Goal: Task Accomplishment & Management: Use online tool/utility

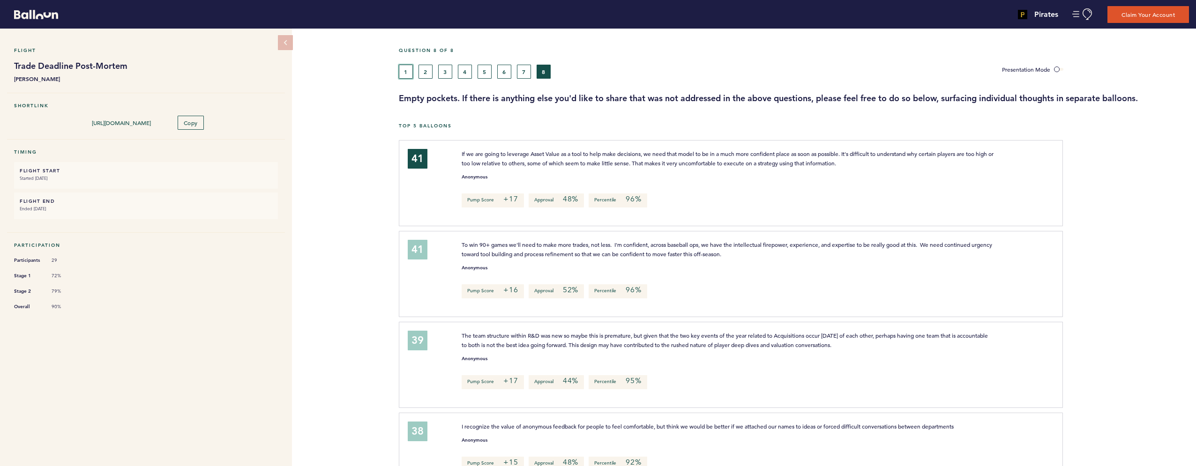
click at [406, 70] on button "1" at bounding box center [406, 72] width 14 height 14
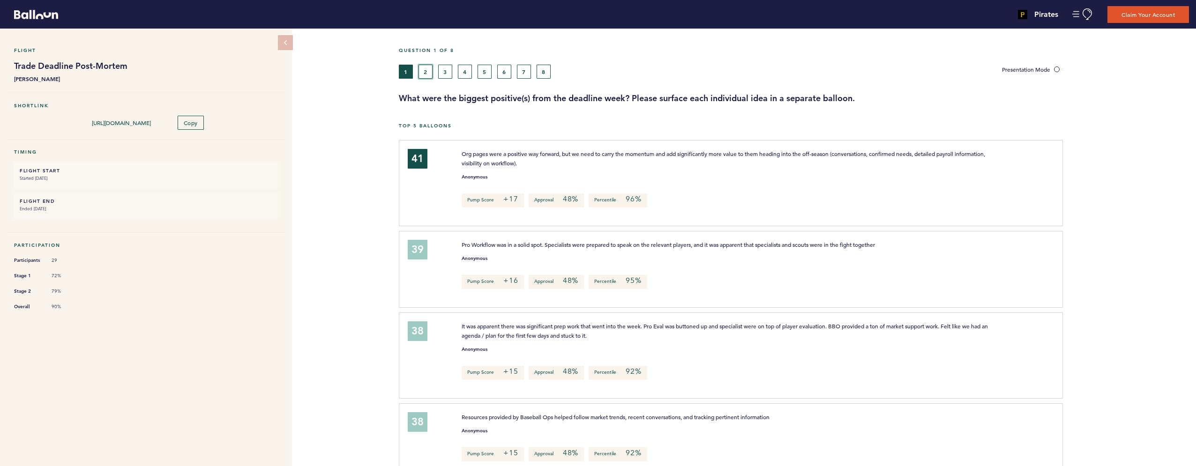
click at [425, 72] on button "2" at bounding box center [425, 72] width 14 height 14
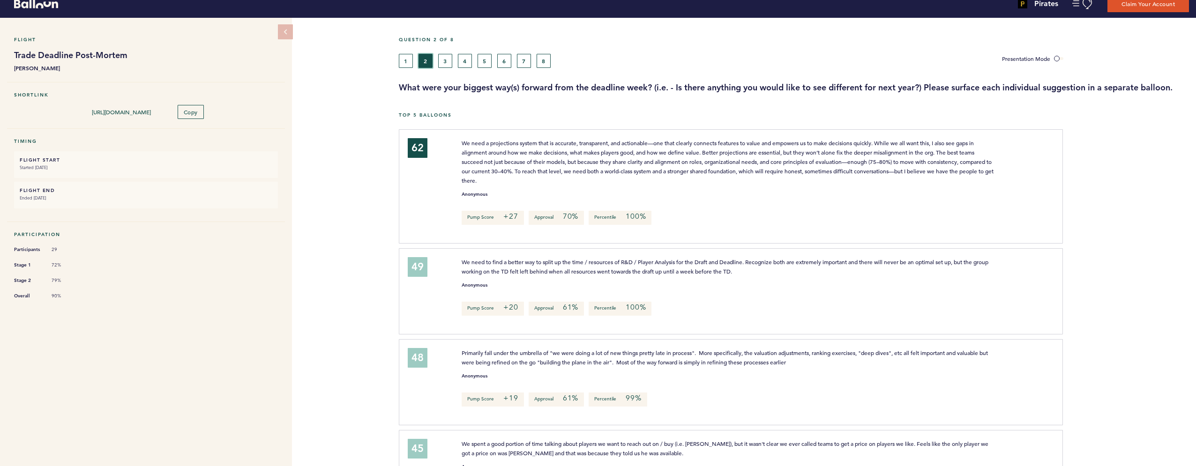
scroll to position [11, 0]
click at [444, 58] on button "3" at bounding box center [445, 60] width 14 height 14
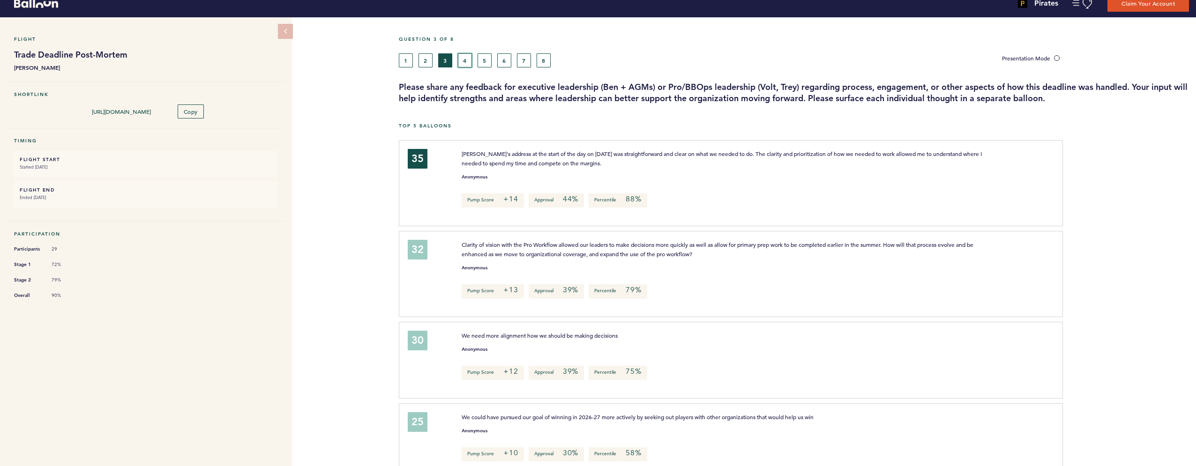
click at [467, 59] on button "4" at bounding box center [465, 60] width 14 height 14
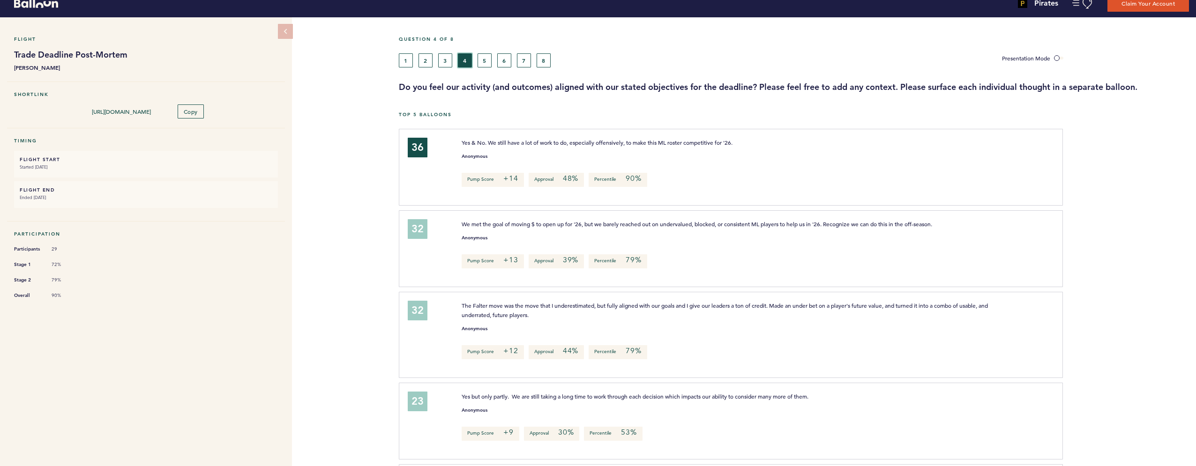
scroll to position [12, 0]
click at [486, 61] on button "5" at bounding box center [485, 60] width 14 height 14
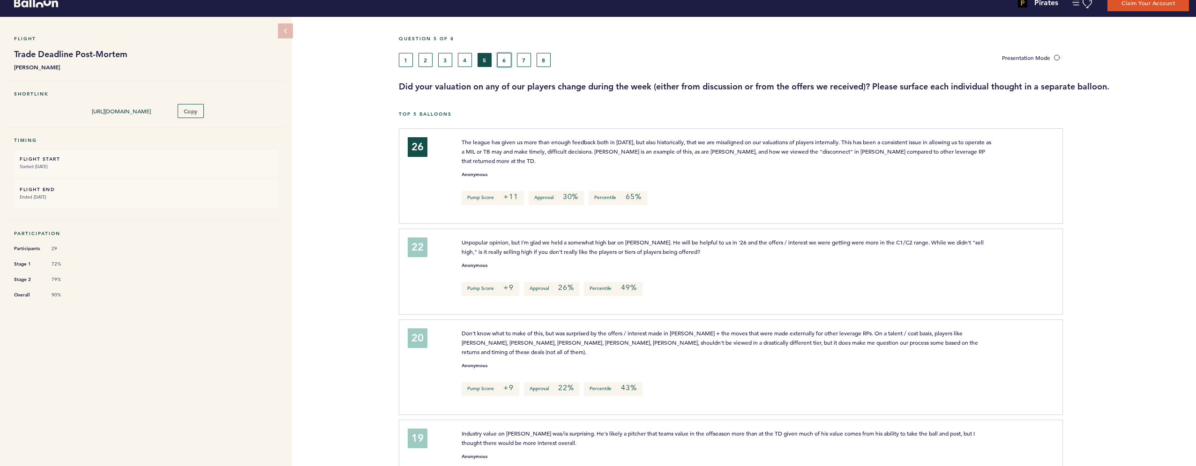
click at [503, 61] on button "6" at bounding box center [504, 60] width 14 height 14
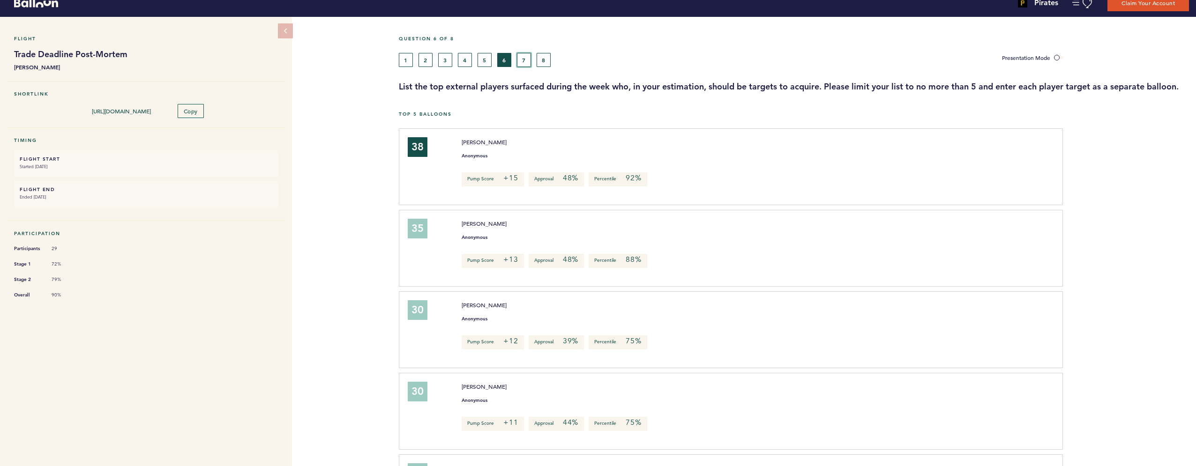
click at [522, 60] on button "7" at bounding box center [524, 60] width 14 height 14
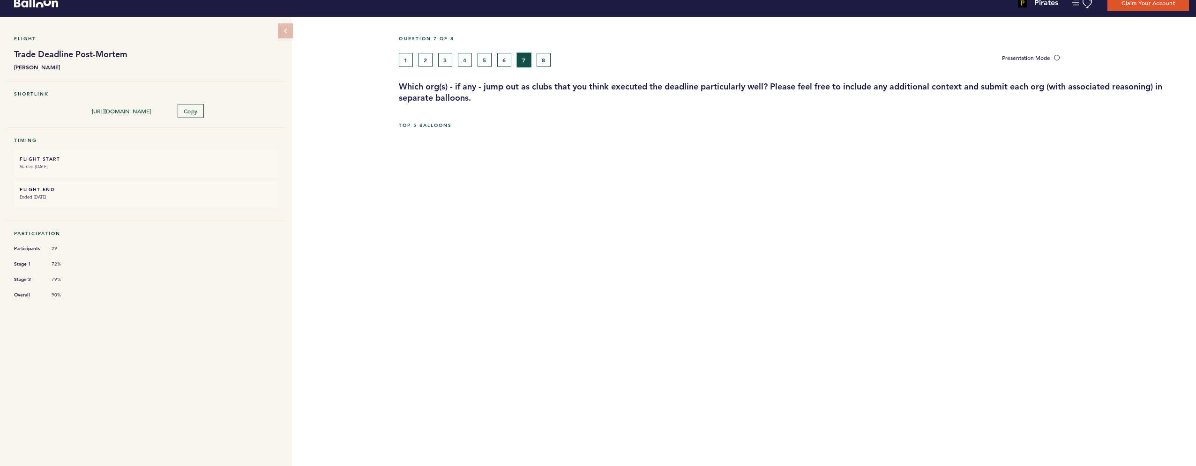
scroll to position [11, 0]
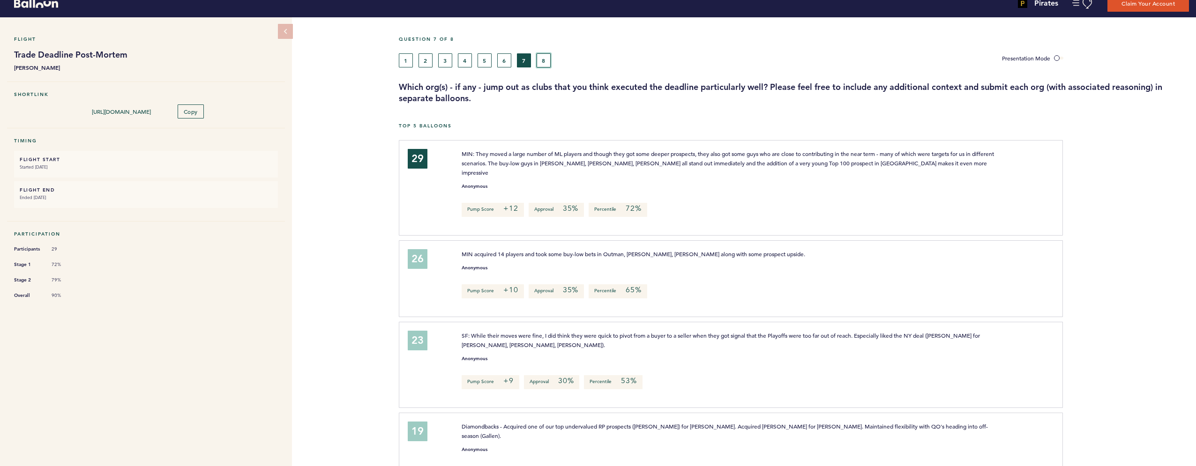
click at [542, 60] on button "8" at bounding box center [544, 60] width 14 height 14
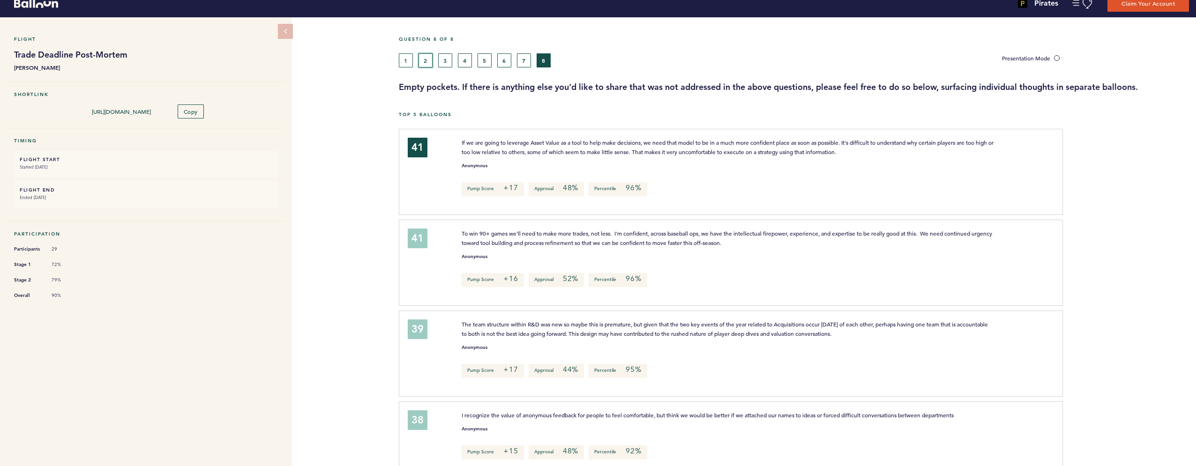
click at [427, 64] on button "2" at bounding box center [425, 60] width 14 height 14
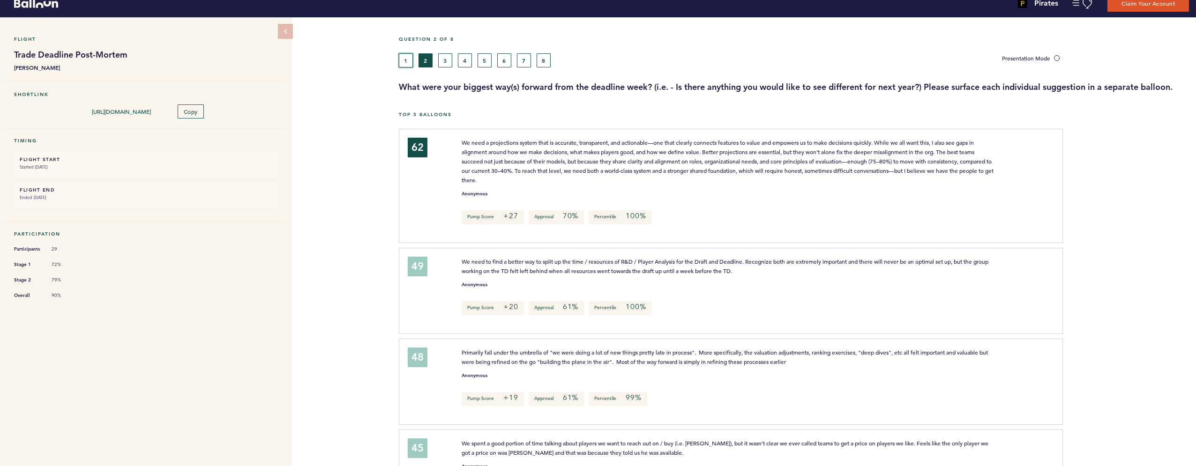
click at [406, 62] on button "1" at bounding box center [406, 60] width 14 height 14
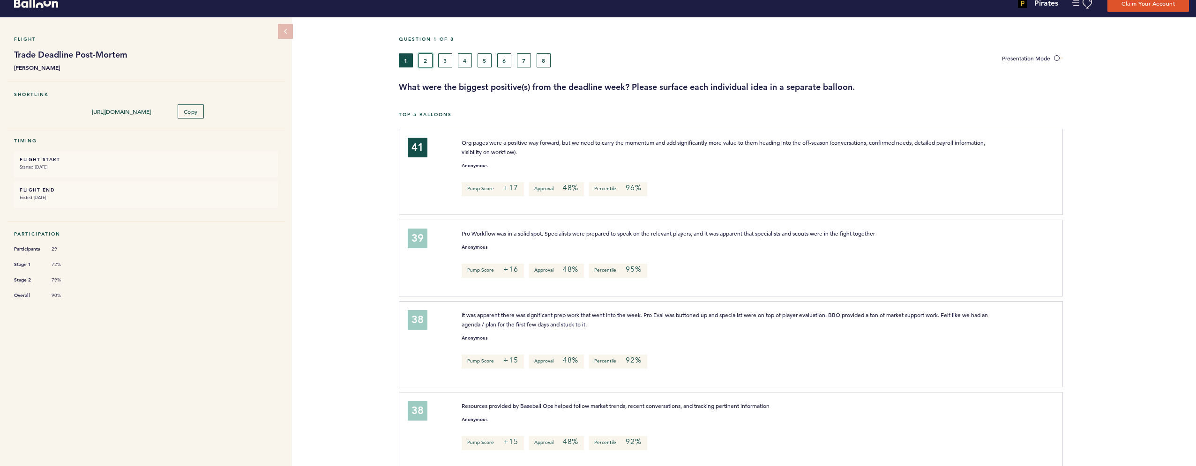
click at [424, 62] on button "2" at bounding box center [425, 60] width 14 height 14
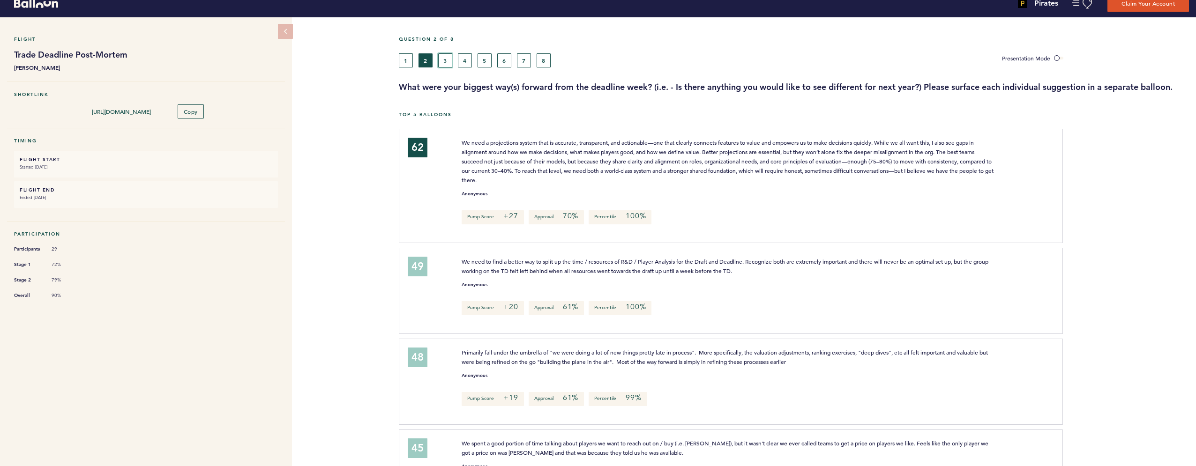
click at [446, 60] on button "3" at bounding box center [445, 60] width 14 height 14
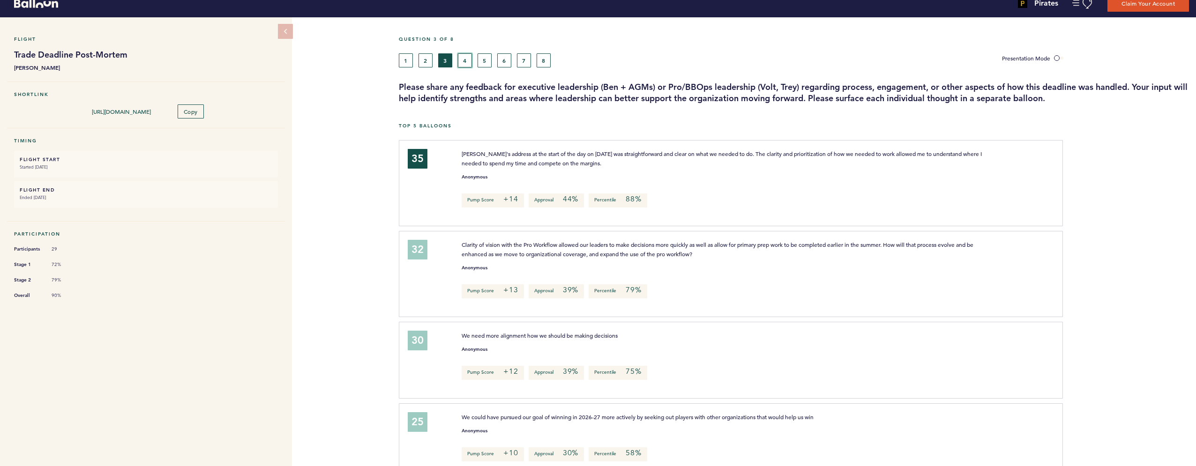
click at [468, 61] on button "4" at bounding box center [465, 60] width 14 height 14
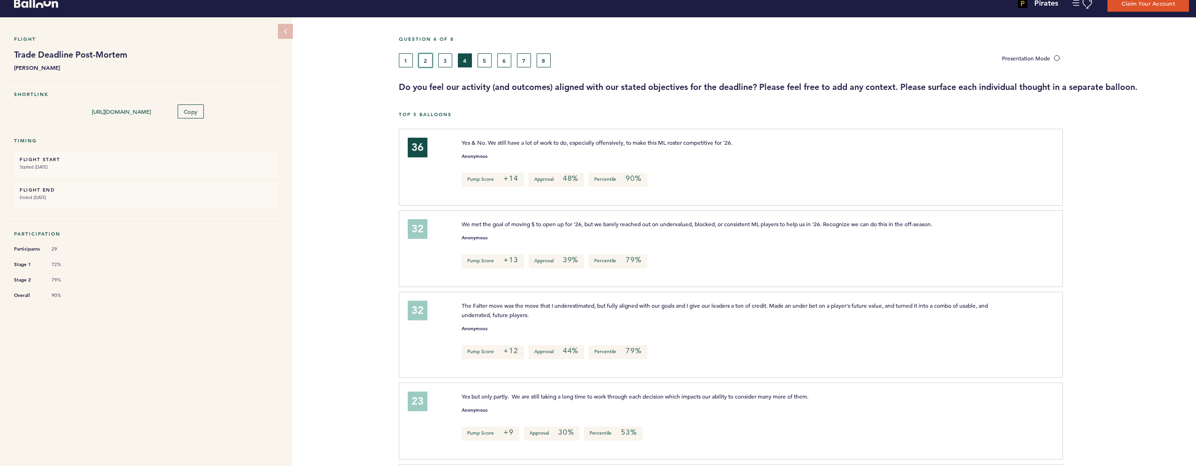
click at [428, 59] on button "2" at bounding box center [425, 60] width 14 height 14
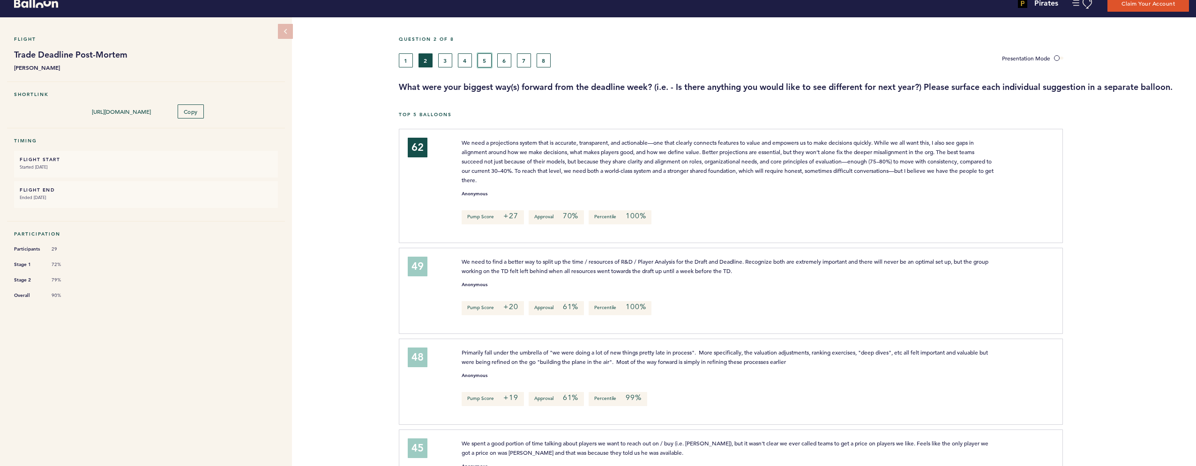
click at [483, 61] on button "5" at bounding box center [485, 60] width 14 height 14
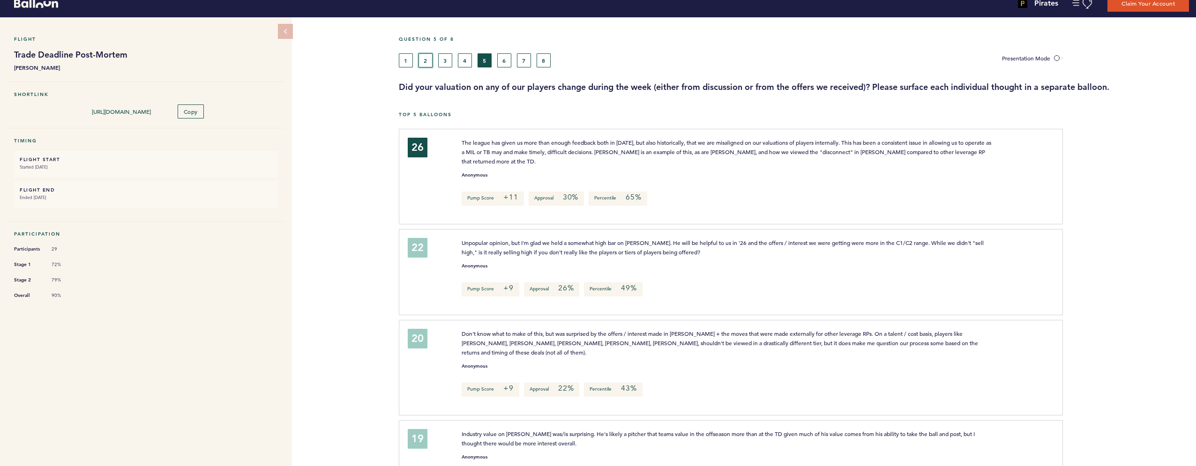
click at [427, 60] on button "2" at bounding box center [425, 60] width 14 height 14
